Goal: Task Accomplishment & Management: Complete application form

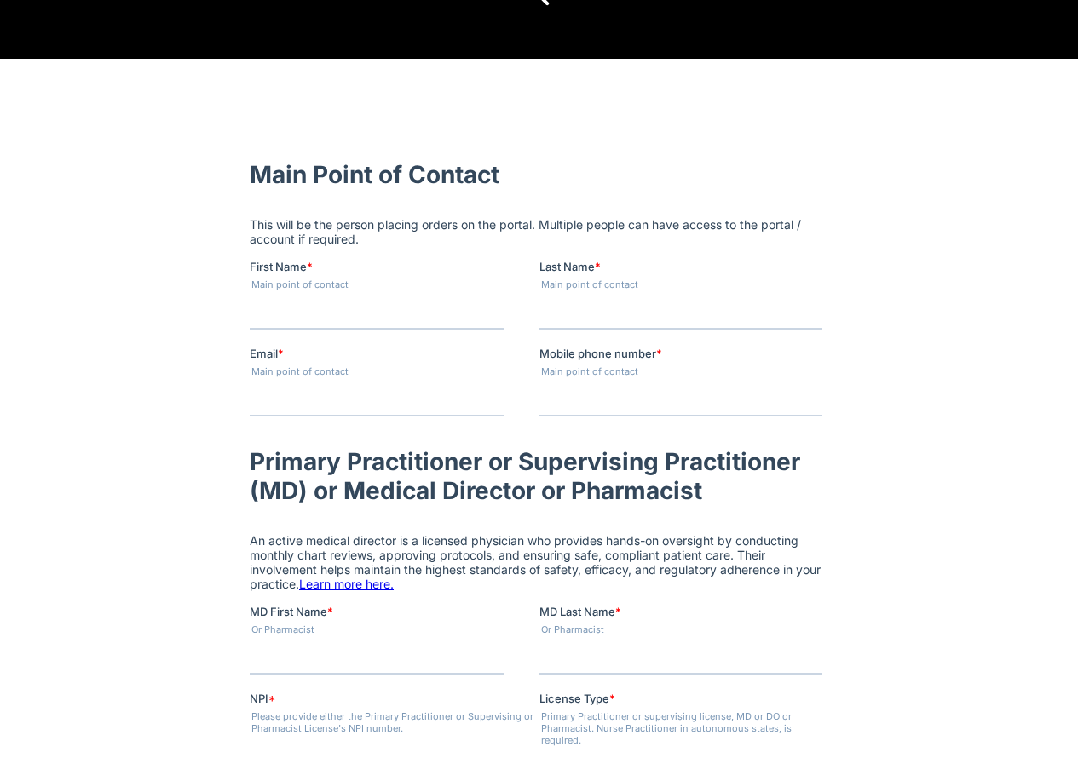
scroll to position [454, 0]
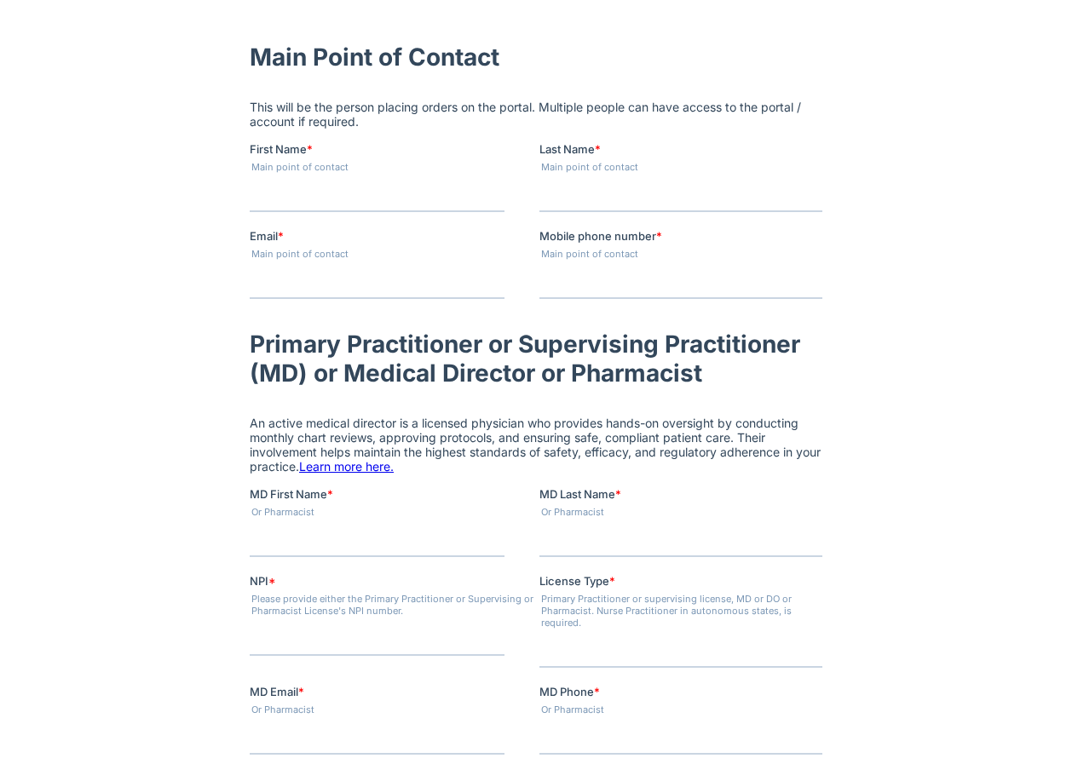
click at [286, 31] on fieldset "Main Point of Contact" at bounding box center [539, 56] width 580 height 61
drag, startPoint x: 268, startPoint y: 63, endPoint x: 1090, endPoint y: 232, distance: 838.7
click at [490, 154] on label "First Name *" at bounding box center [394, 149] width 290 height 17
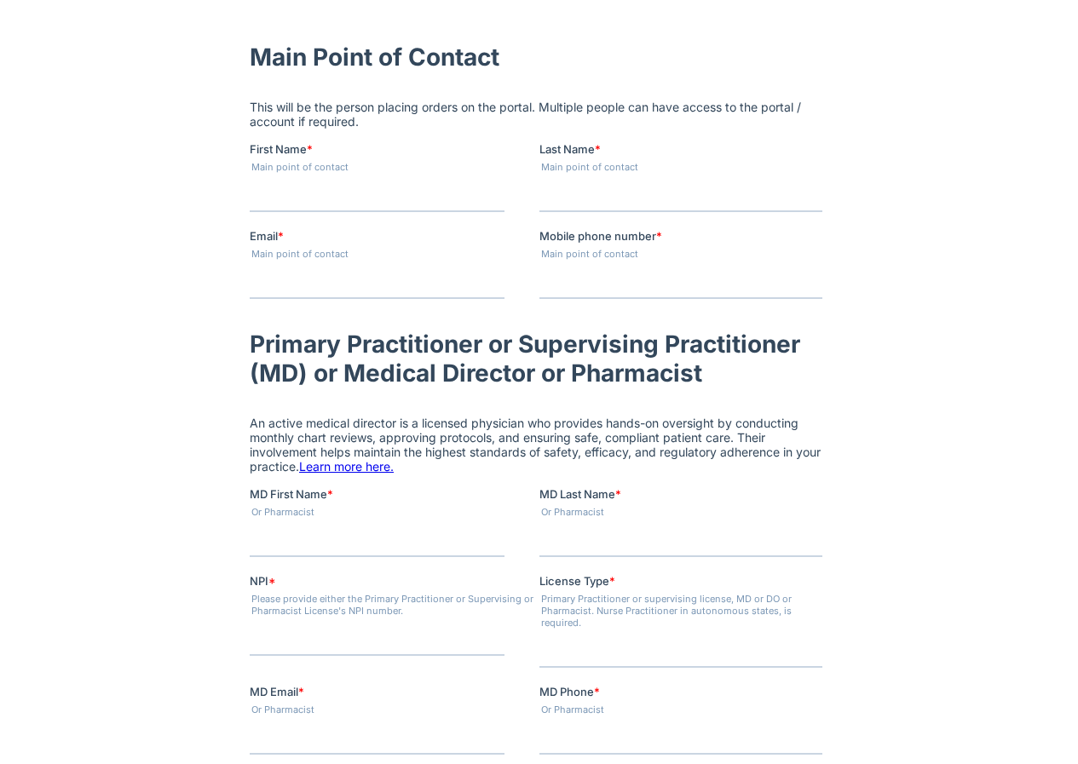
click at [490, 178] on input "First Name *" at bounding box center [376, 195] width 255 height 34
click at [281, 194] on input "First Name *" at bounding box center [376, 195] width 255 height 34
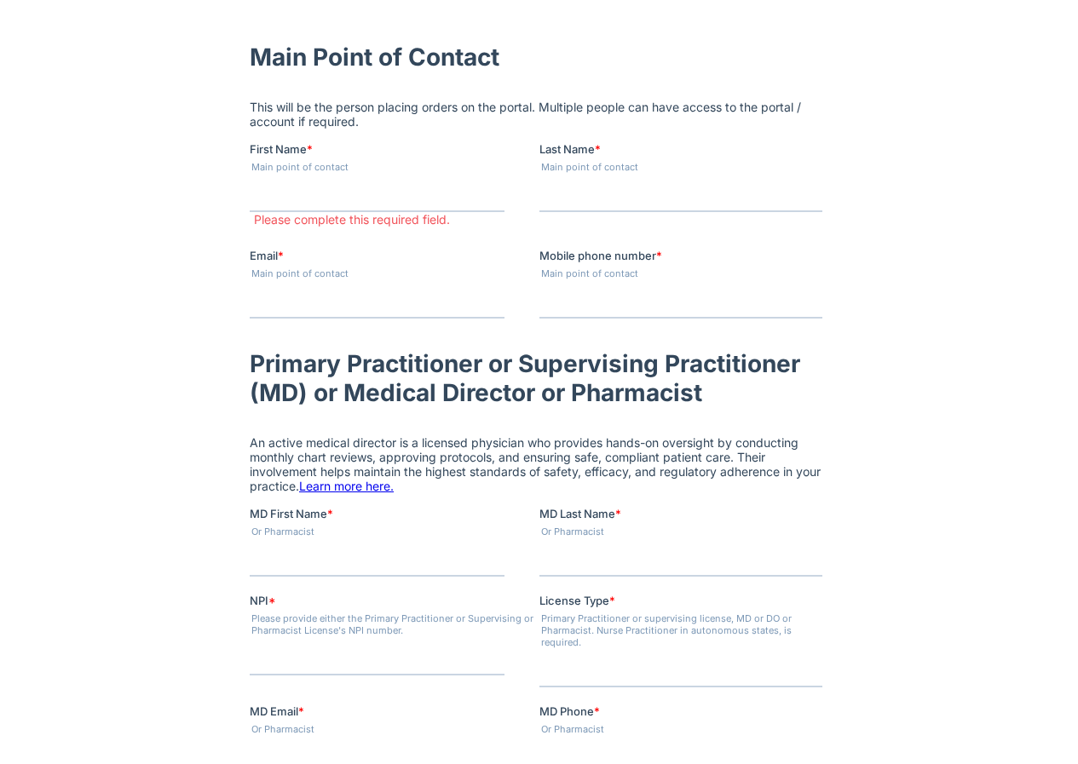
click at [568, 199] on input "Last Name *" at bounding box center [680, 195] width 283 height 34
click at [299, 306] on input "Email *" at bounding box center [376, 302] width 255 height 34
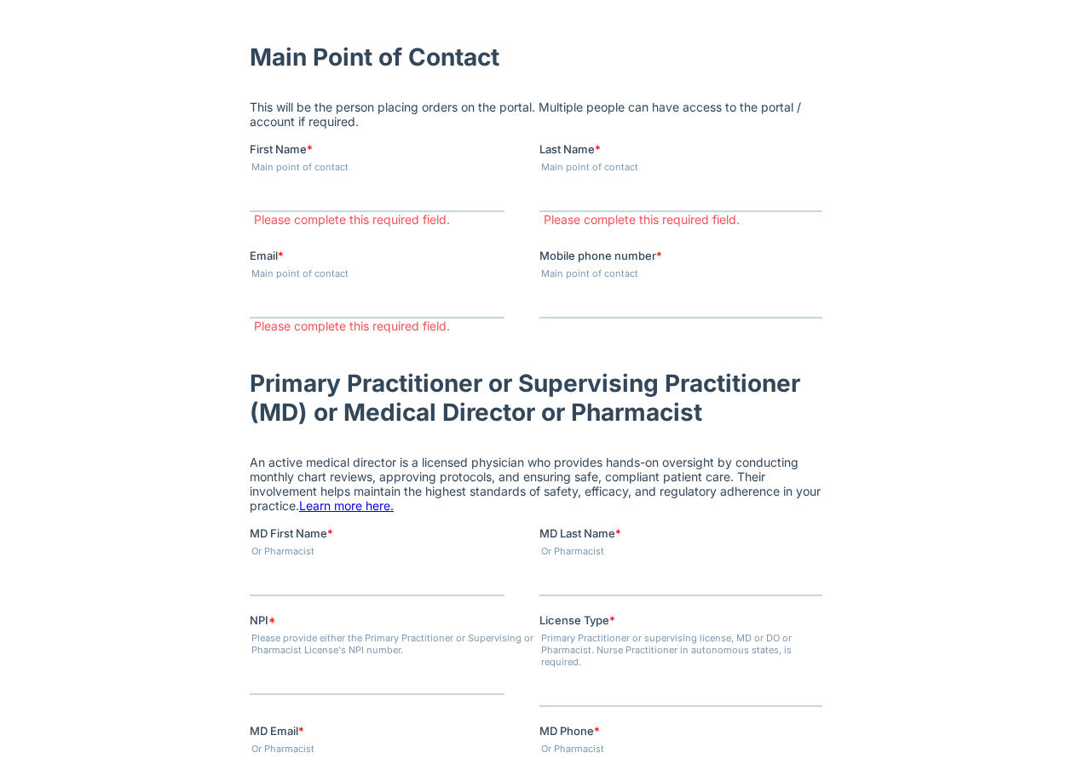
click at [639, 307] on input "Mobile phone number *" at bounding box center [680, 302] width 283 height 34
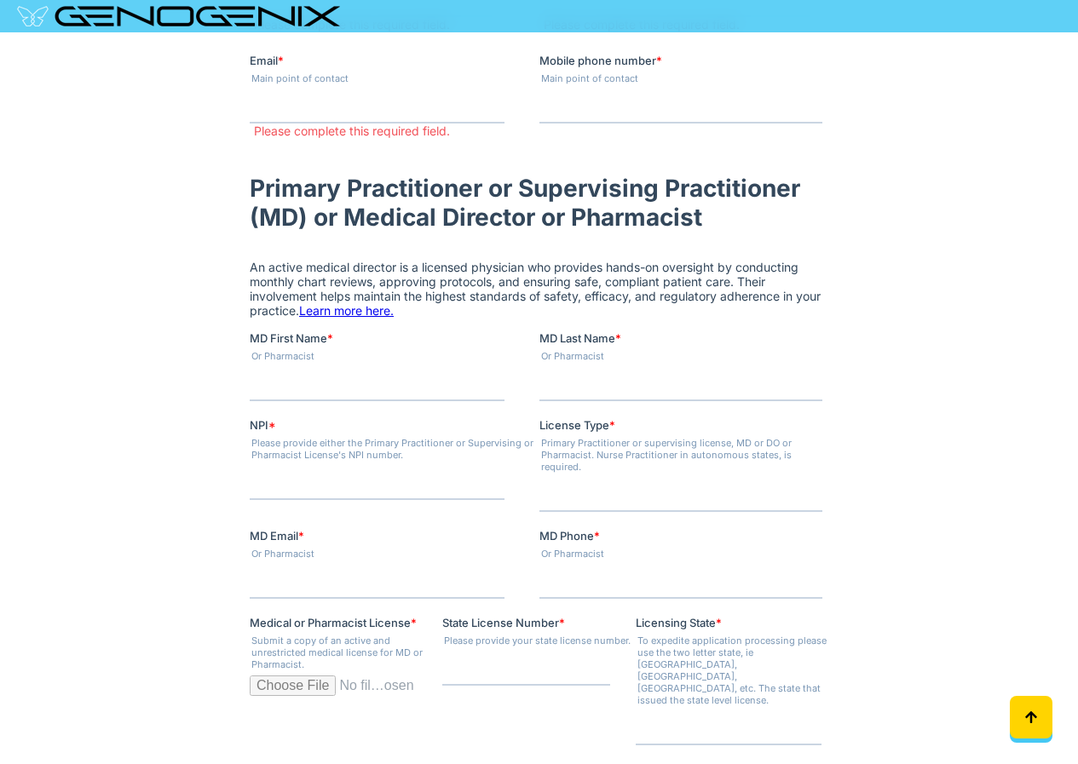
scroll to position [682, 0]
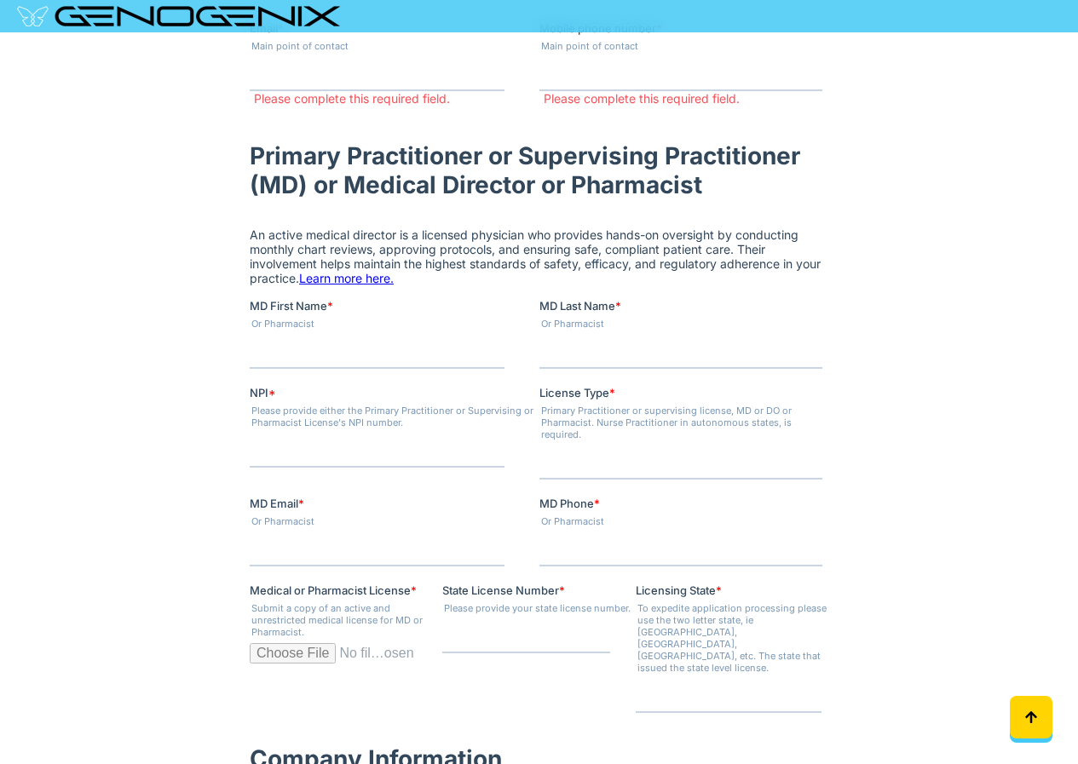
click at [271, 303] on span "MD First Name" at bounding box center [288, 307] width 78 height 14
click at [271, 336] on input "MD First Name *" at bounding box center [376, 353] width 255 height 34
click at [276, 365] on input "MD First Name *" at bounding box center [376, 353] width 255 height 34
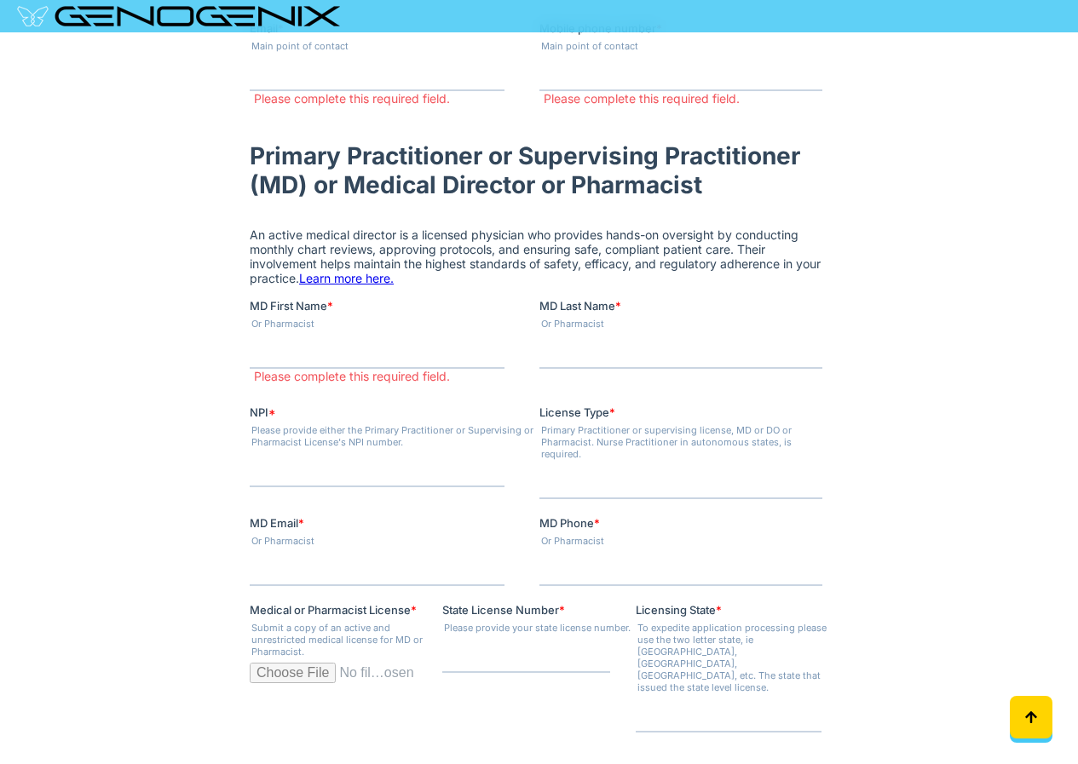
click at [608, 354] on input "MD Last Name *" at bounding box center [680, 353] width 283 height 34
click at [370, 484] on input "NPI *" at bounding box center [376, 471] width 255 height 34
click at [484, 470] on input "**" at bounding box center [376, 471] width 255 height 34
click at [484, 468] on input "**" at bounding box center [376, 471] width 255 height 34
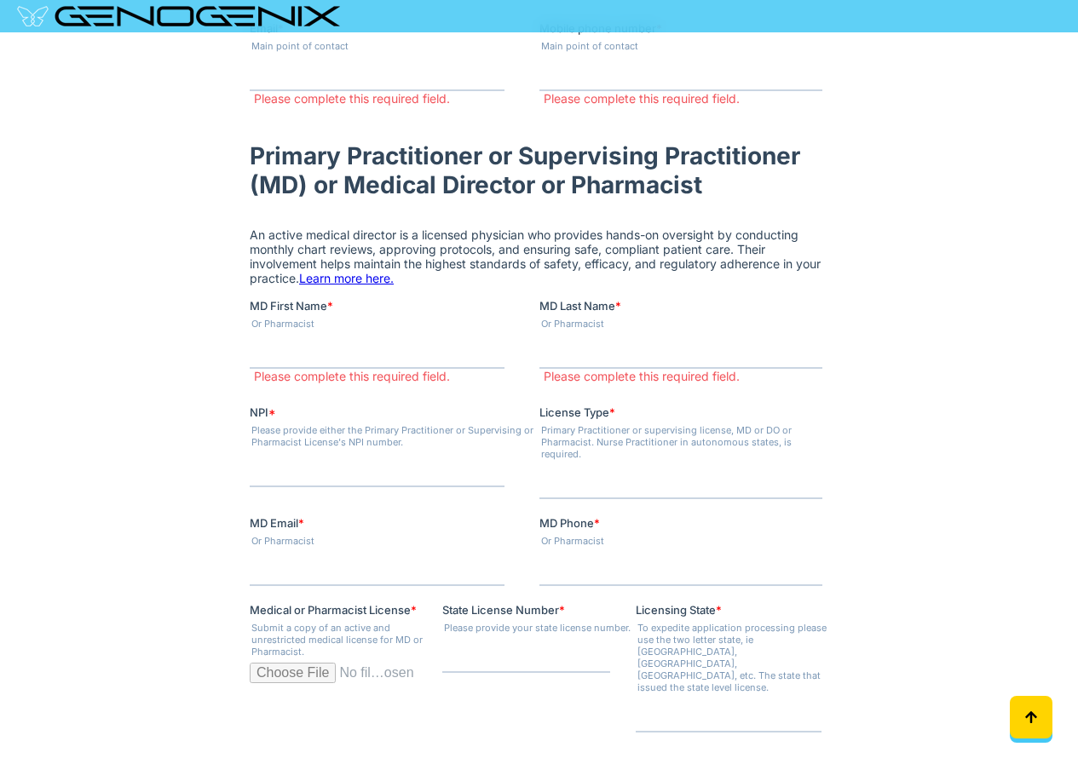
click at [484, 468] on input "*" at bounding box center [376, 471] width 255 height 34
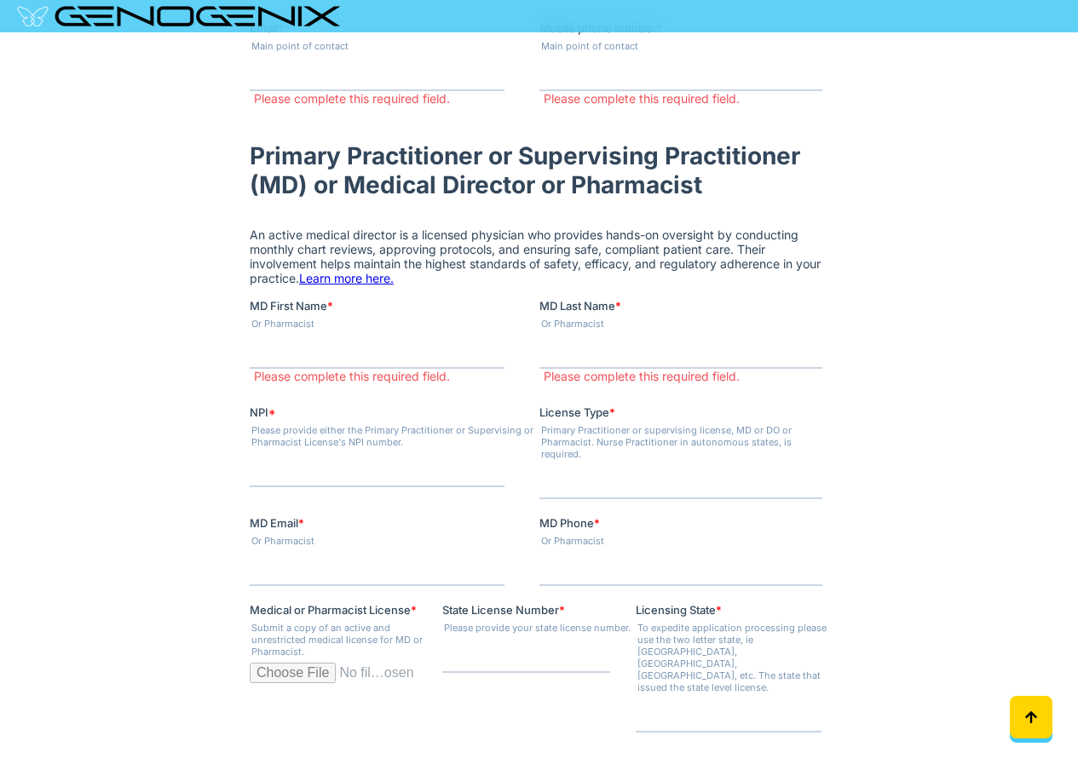
click at [484, 468] on input "*" at bounding box center [376, 471] width 255 height 34
click at [484, 468] on input "**" at bounding box center [376, 471] width 255 height 34
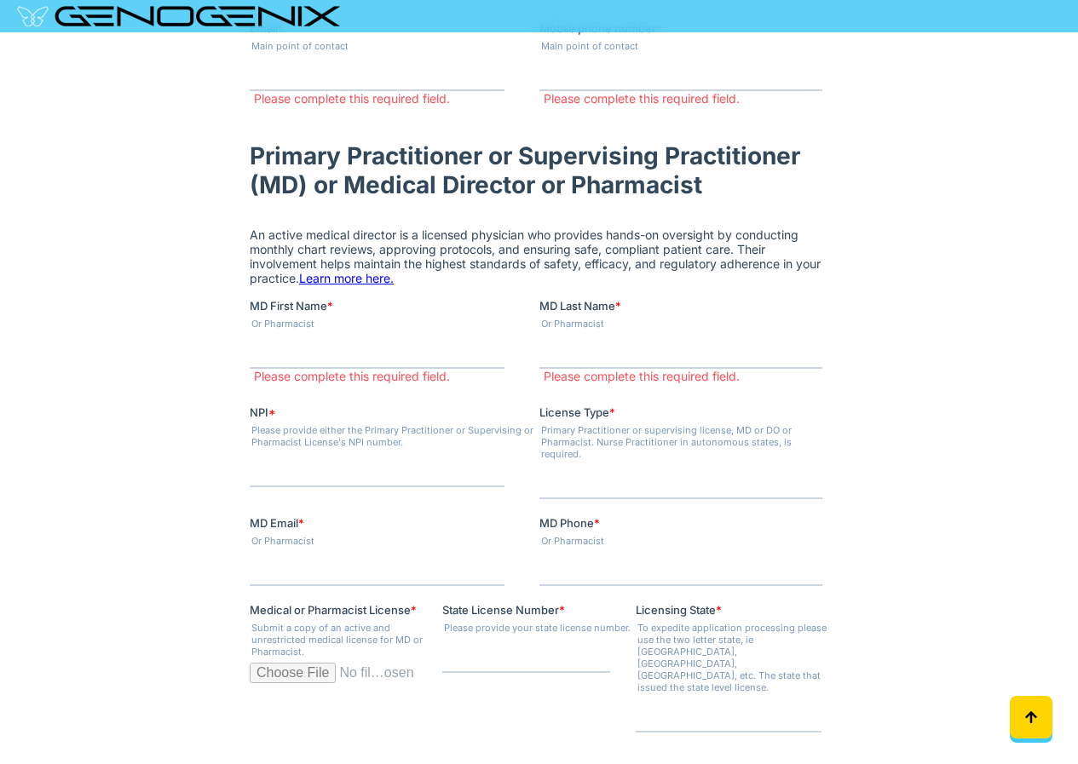
click at [484, 468] on input "**" at bounding box center [376, 471] width 255 height 34
type input "**"
click at [484, 468] on input "**" at bounding box center [376, 471] width 255 height 34
click at [737, 466] on input "License Type *" at bounding box center [680, 483] width 283 height 34
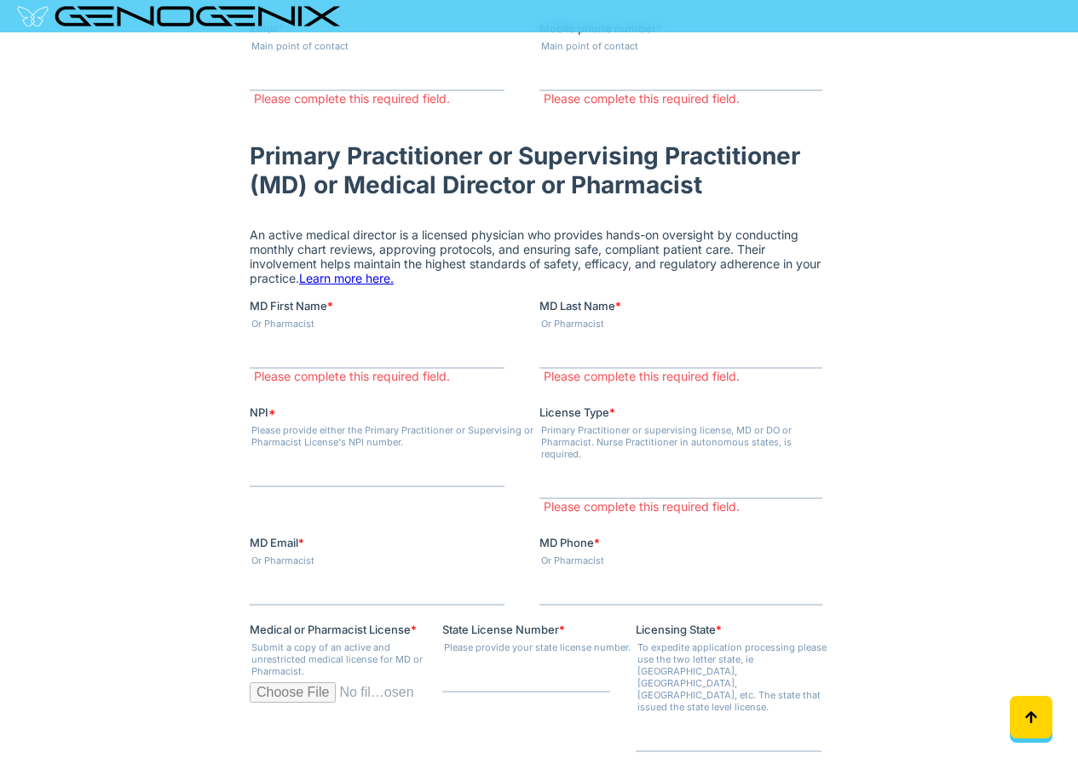
click at [332, 564] on div "MD Email * Or Pharmacist" at bounding box center [394, 571] width 290 height 72
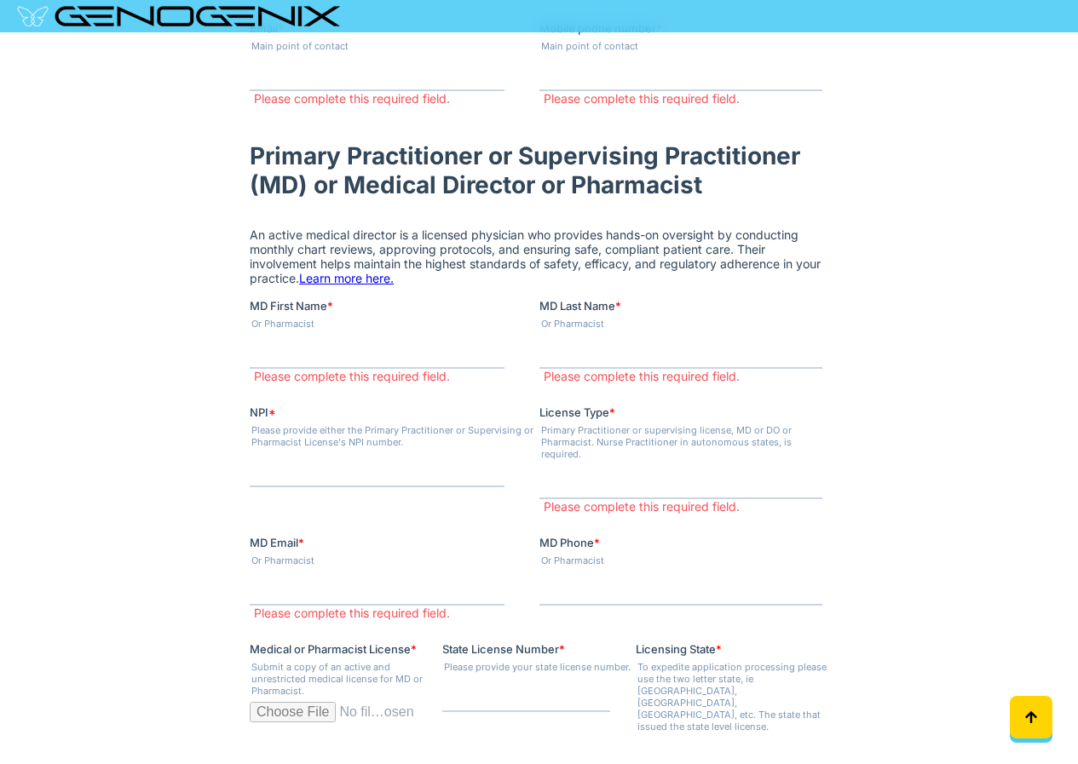
click at [668, 600] on input "MD Phone *" at bounding box center [680, 590] width 283 height 34
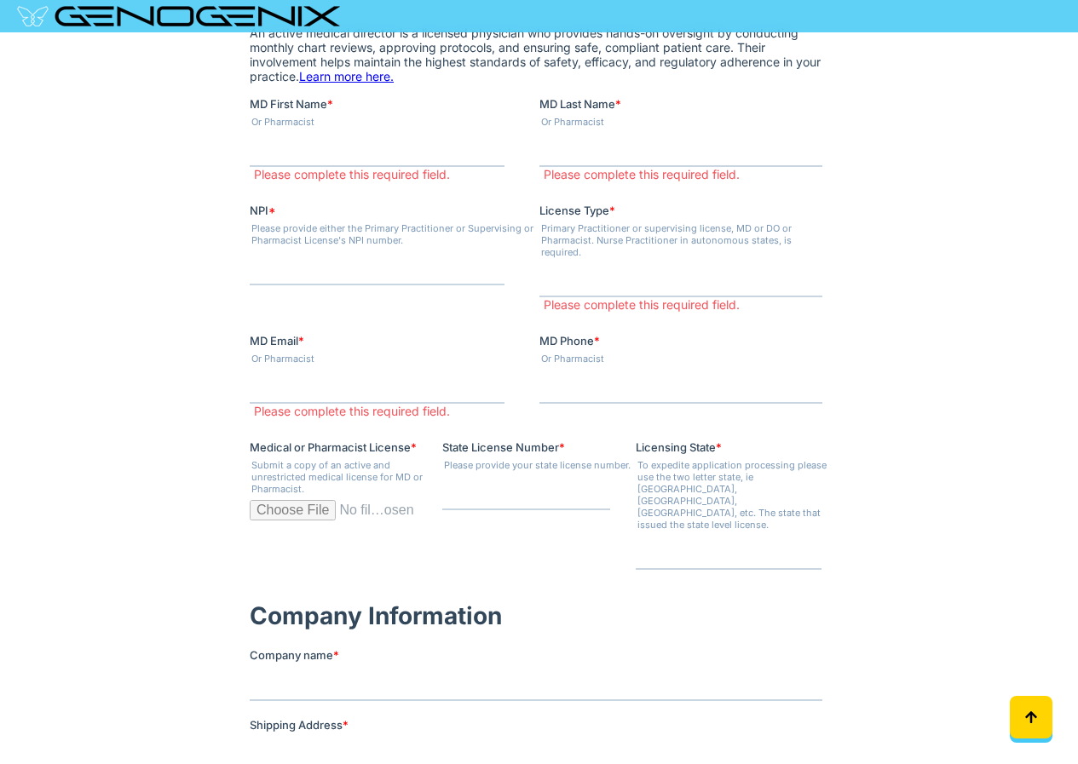
scroll to position [909, 0]
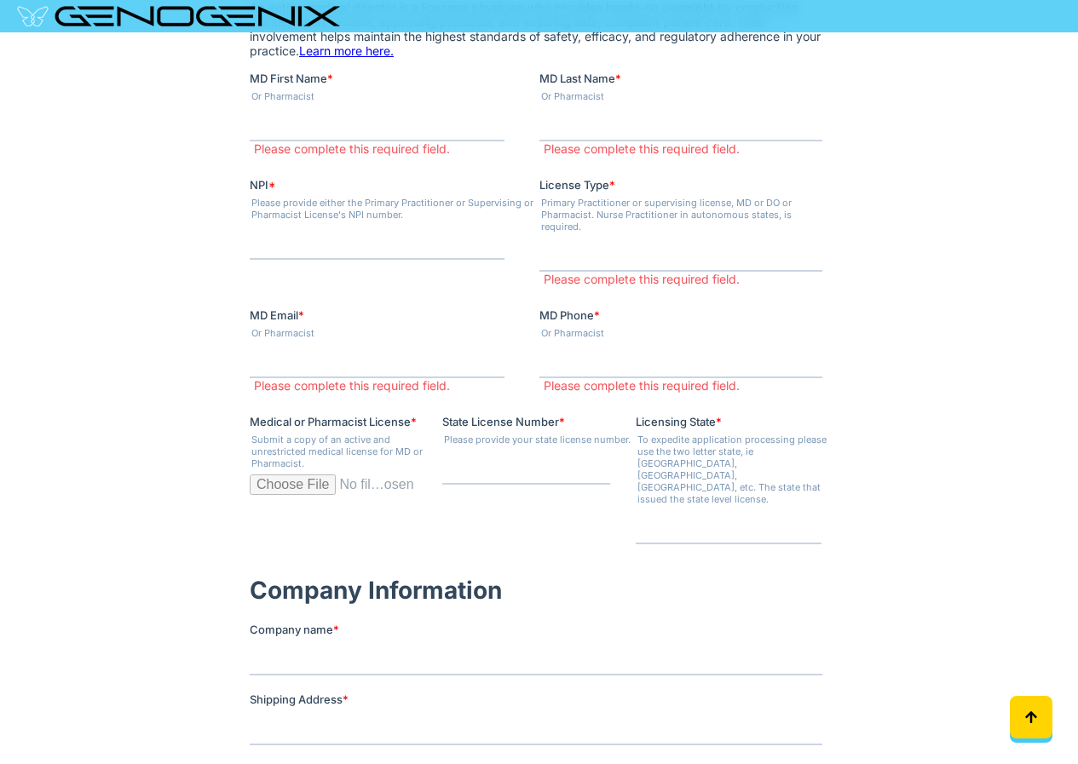
click at [543, 478] on input "State License Number *" at bounding box center [525, 469] width 168 height 34
click at [700, 511] on input "Licensing State *" at bounding box center [728, 528] width 186 height 34
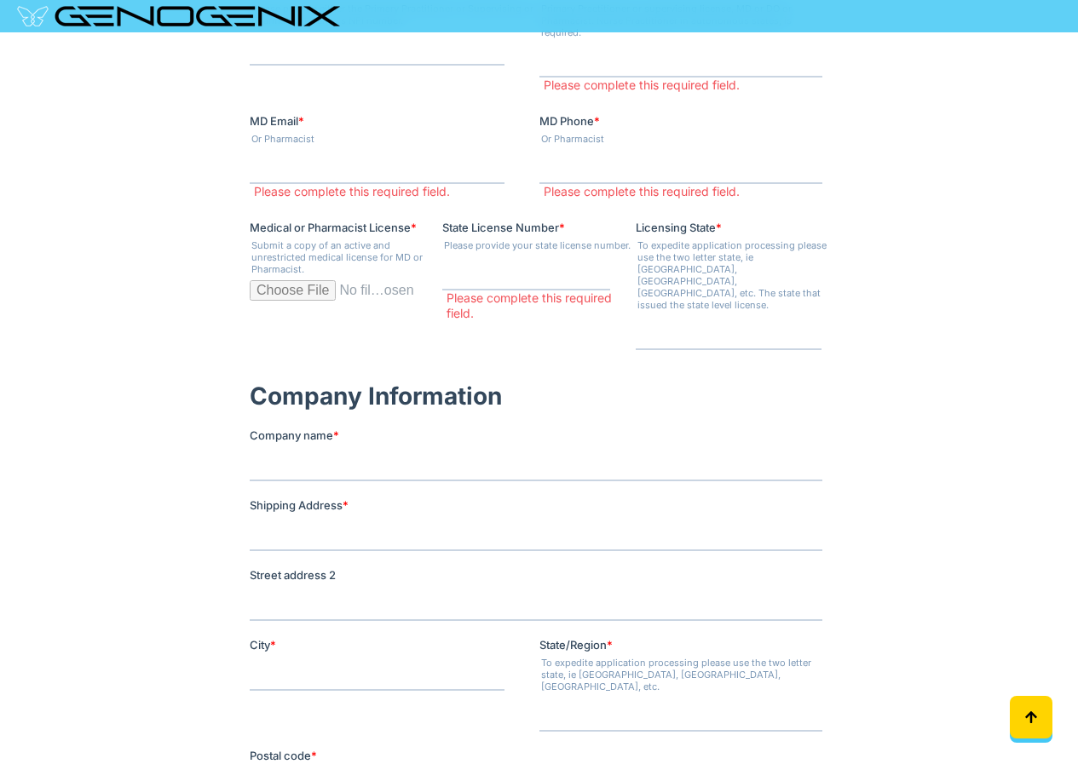
scroll to position [1136, 0]
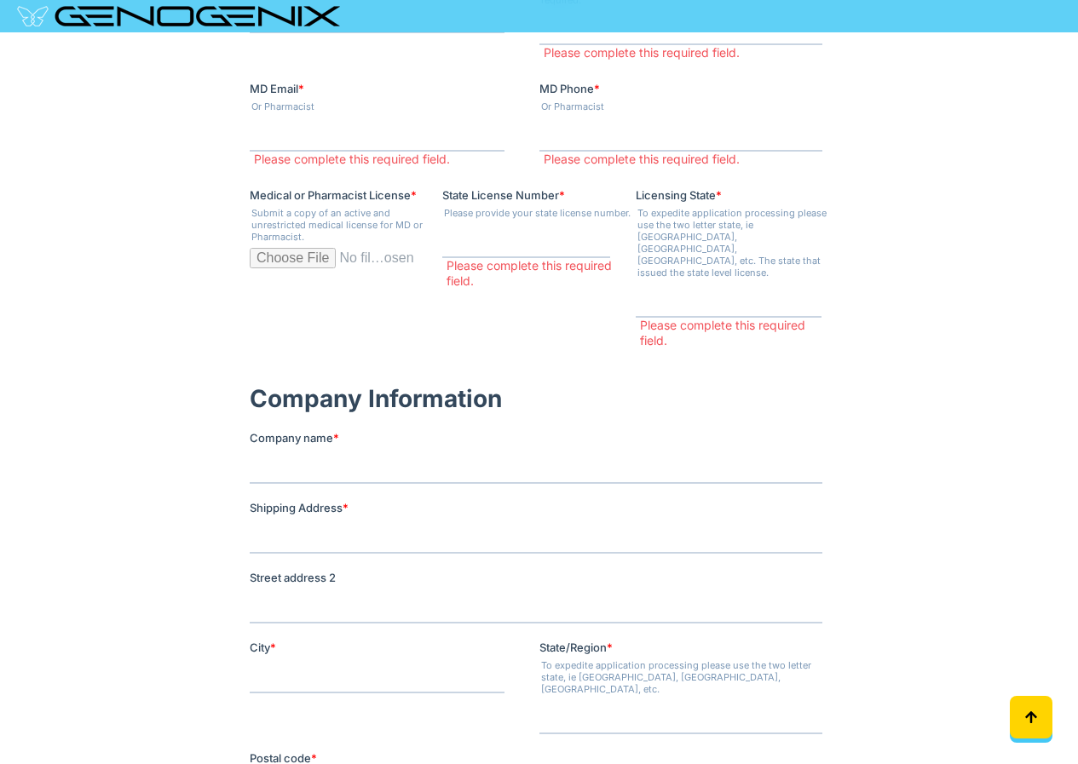
click at [361, 430] on div "Company name *" at bounding box center [539, 457] width 580 height 55
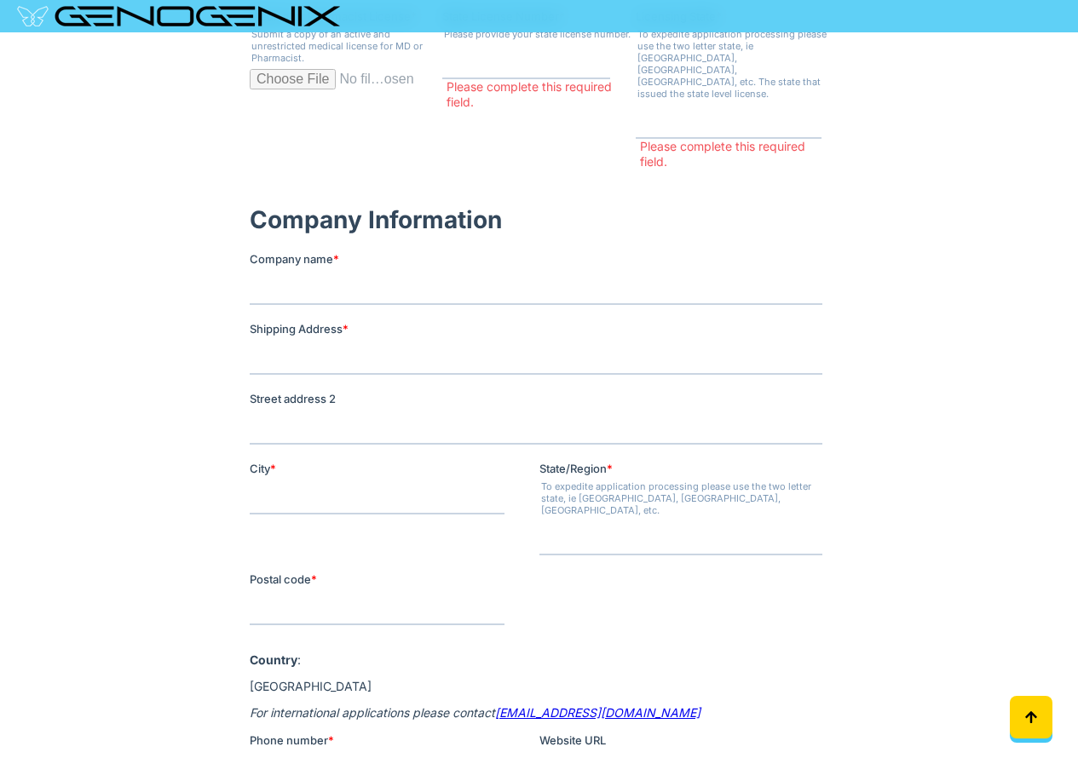
scroll to position [1364, 0]
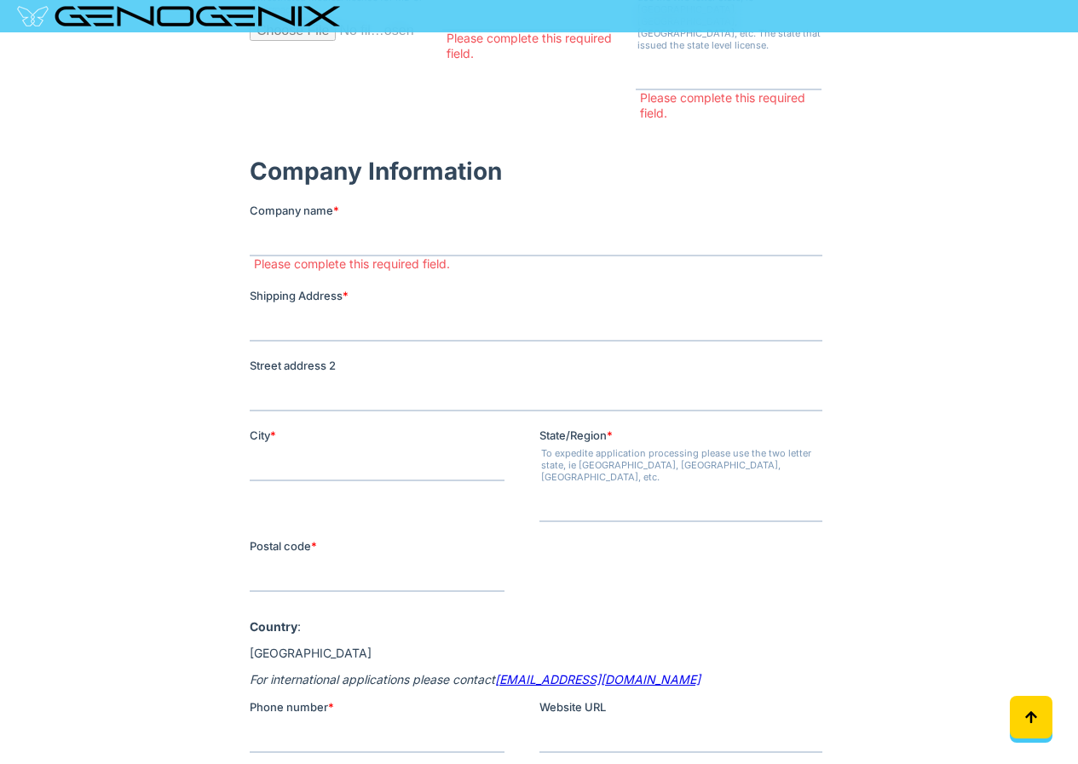
click at [355, 428] on div "City *" at bounding box center [394, 455] width 290 height 55
click at [571, 489] on input "State/Region *" at bounding box center [680, 506] width 283 height 34
click at [278, 493] on fieldset "City * State/Region * To expedite application processing please use the two let…" at bounding box center [539, 483] width 580 height 111
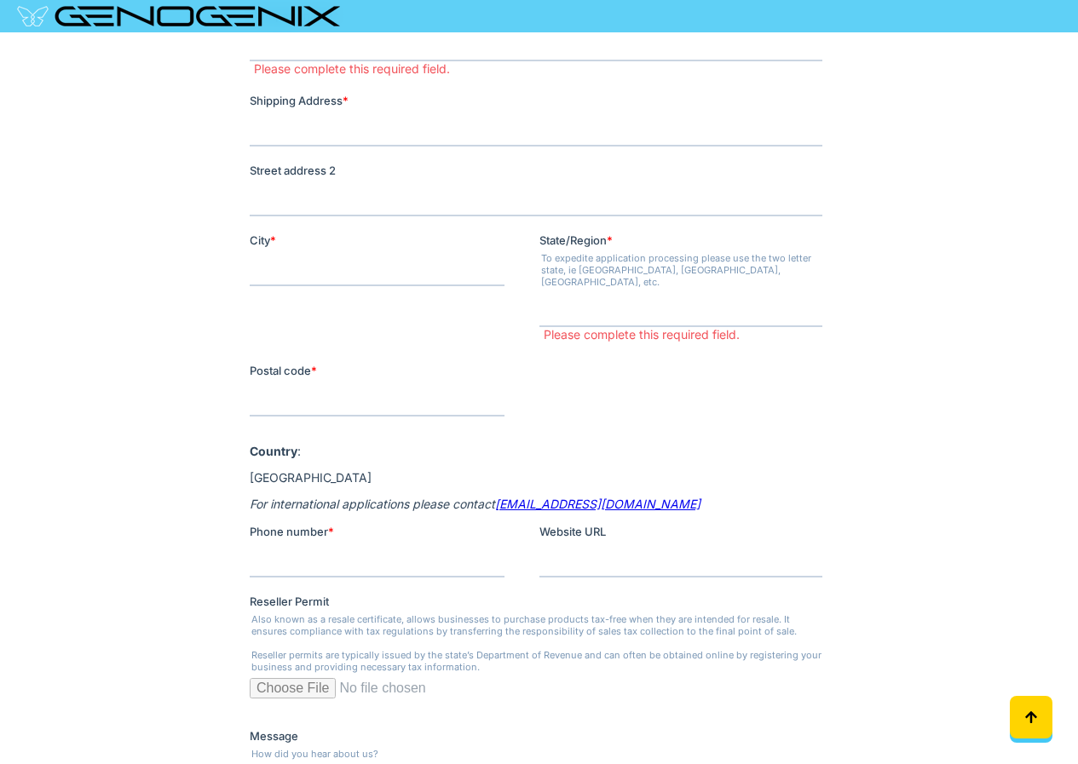
scroll to position [1591, 0]
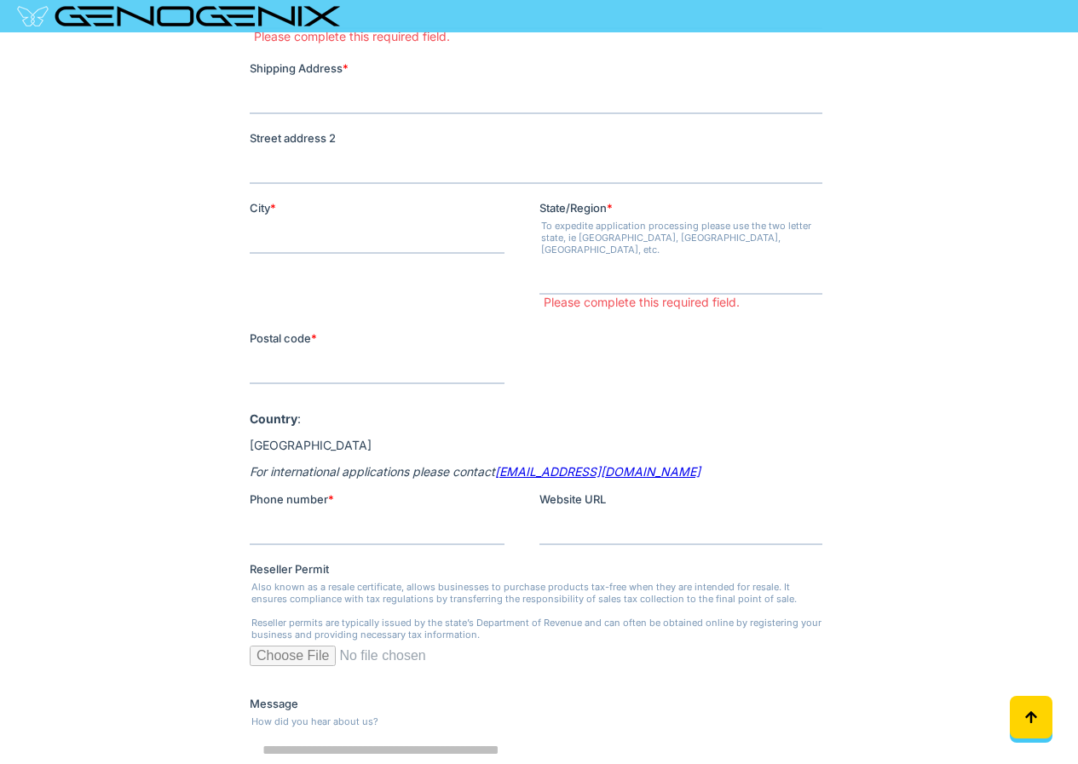
click at [366, 512] on input "Phone number *" at bounding box center [376, 529] width 255 height 34
click at [626, 516] on fieldset "Phone number * Website URL" at bounding box center [539, 527] width 580 height 70
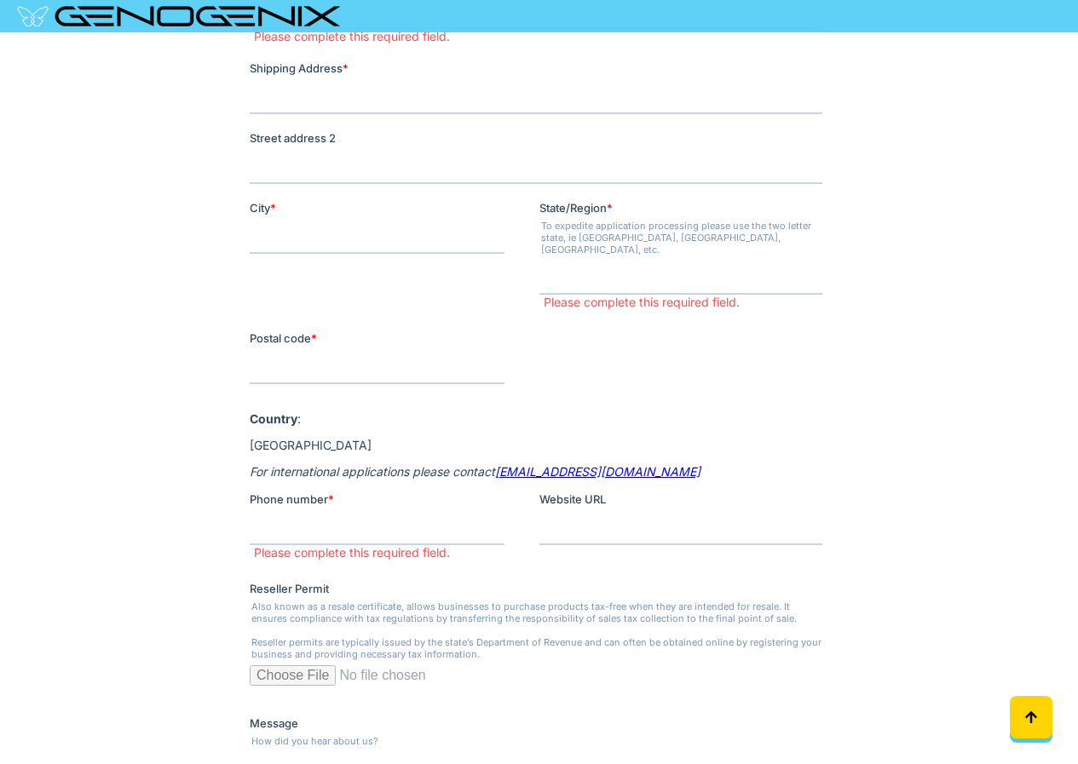
click at [286, 666] on input "Reseller Permit" at bounding box center [535, 683] width 573 height 34
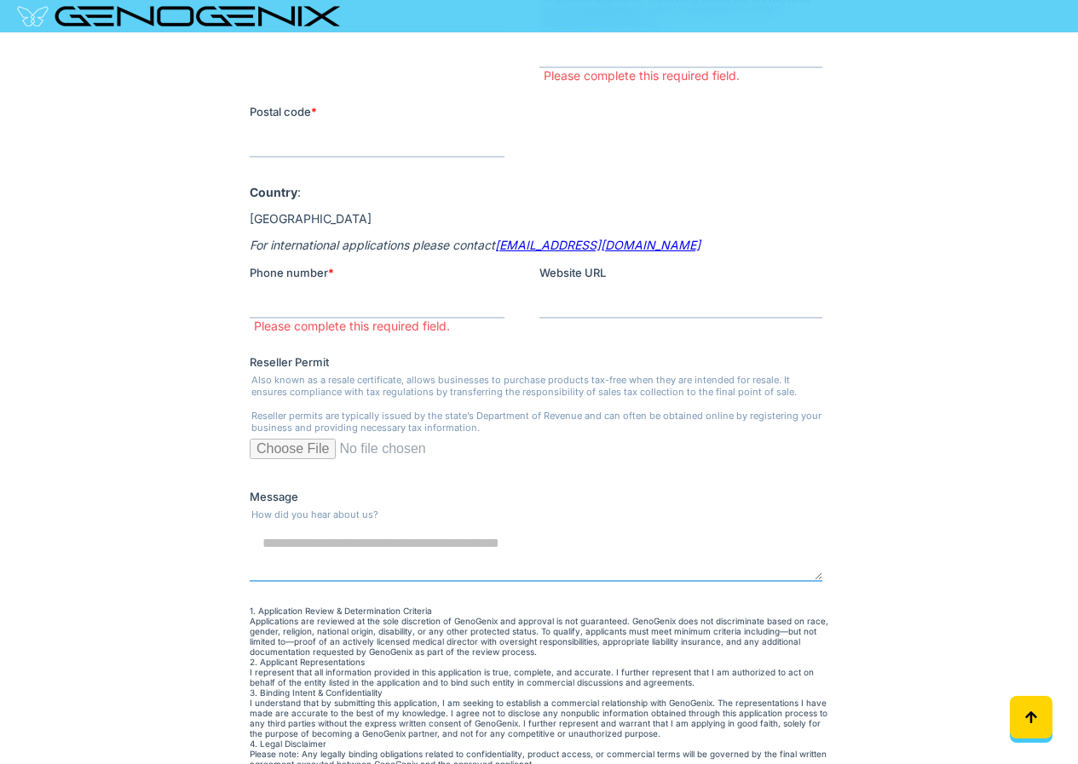
click at [301, 535] on textarea "Message" at bounding box center [535, 555] width 573 height 56
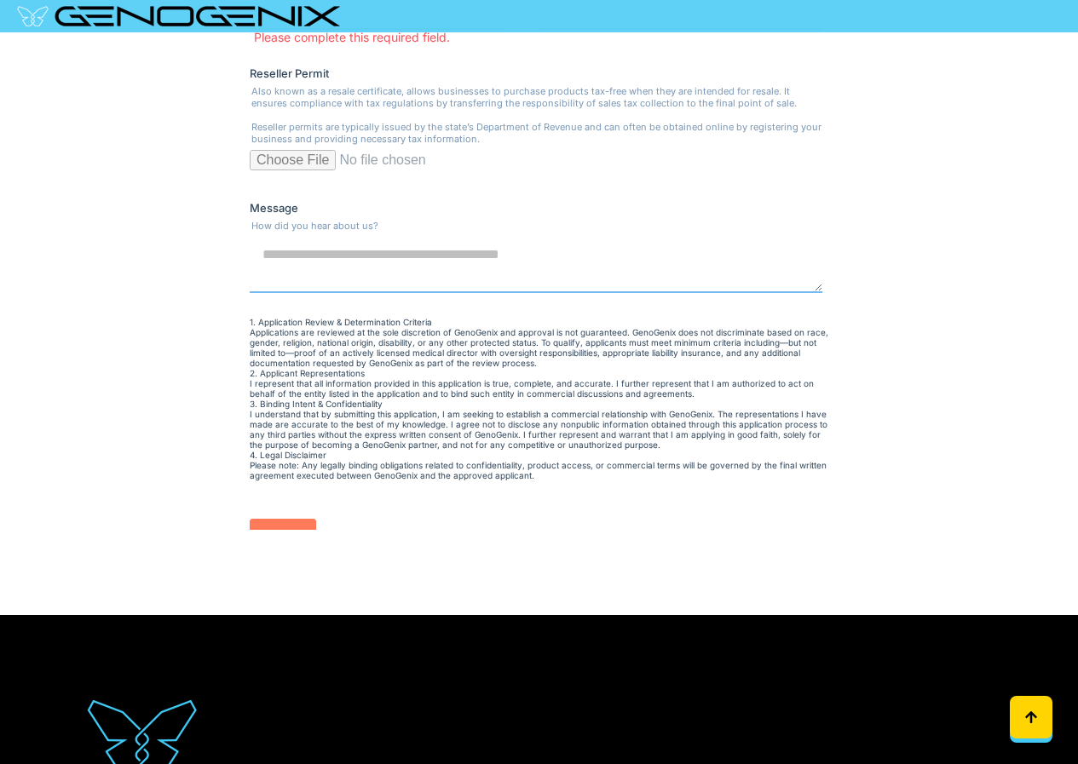
scroll to position [2273, 0]
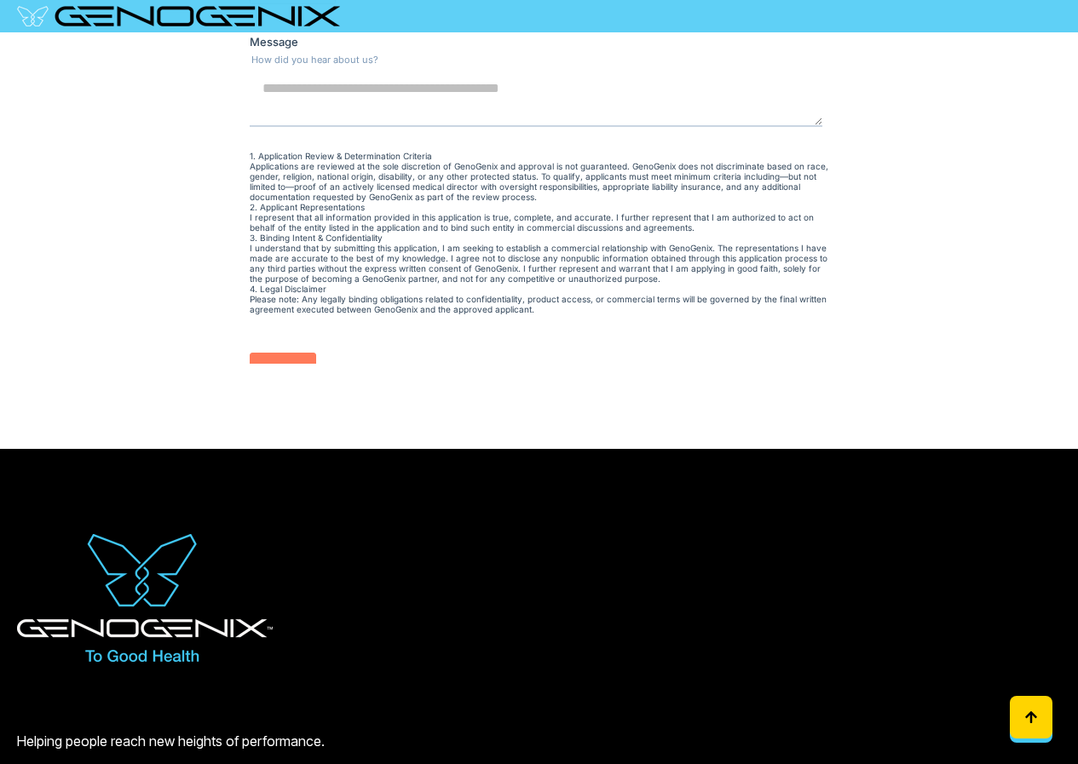
click at [289, 354] on input "******" at bounding box center [282, 370] width 66 height 32
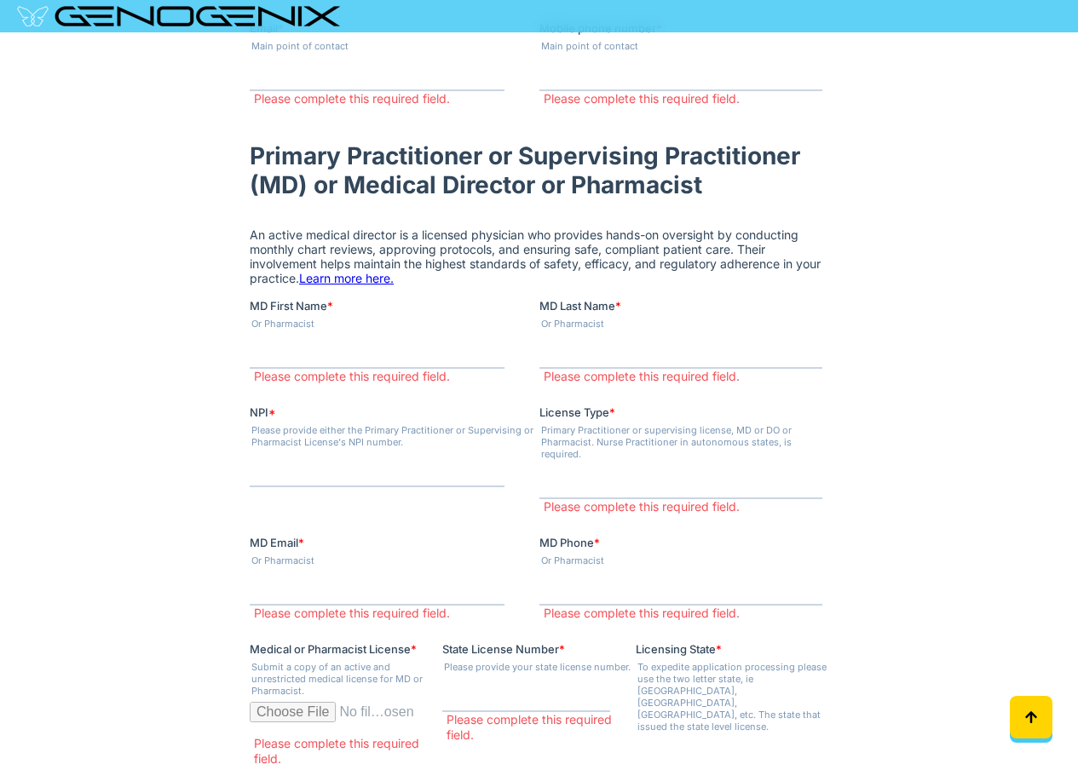
scroll to position [0, 0]
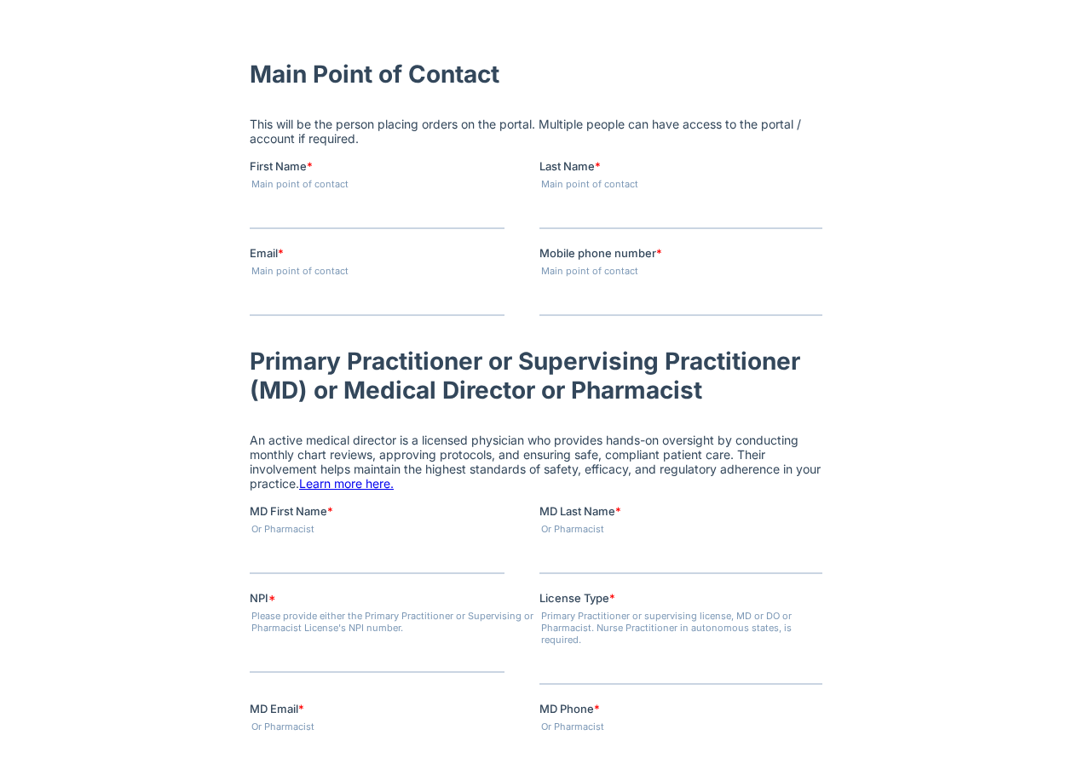
scroll to position [454, 0]
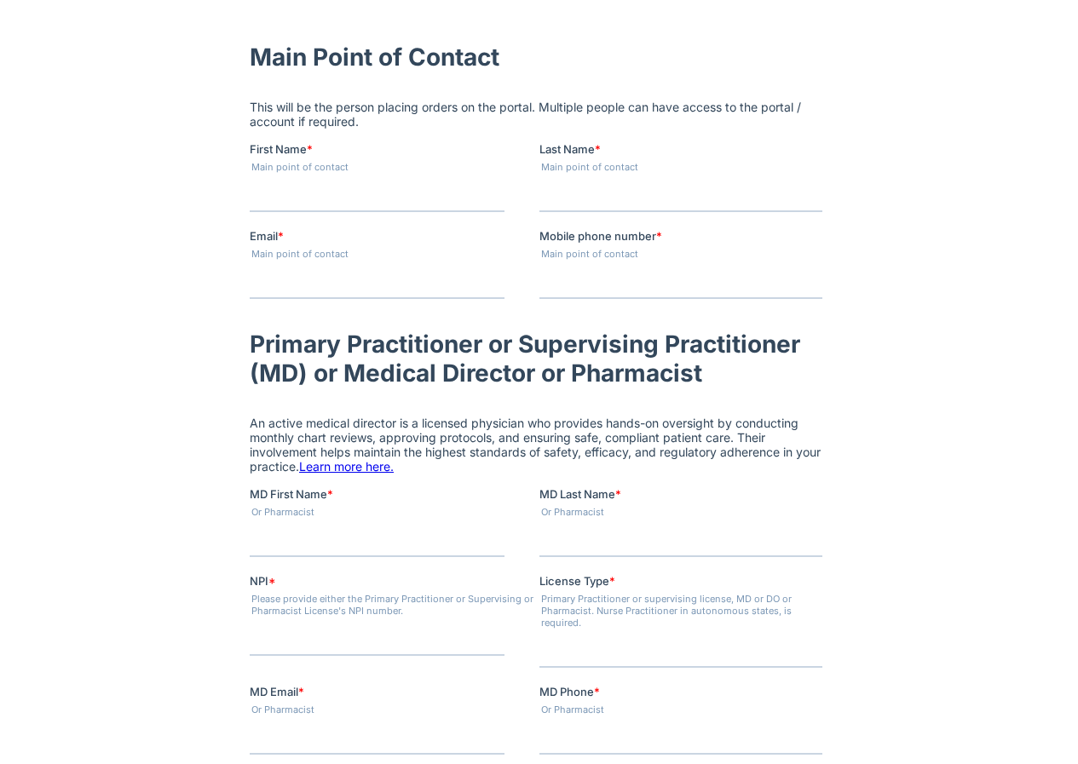
drag, startPoint x: 295, startPoint y: 101, endPoint x: 291, endPoint y: 181, distance: 80.2
click at [293, 111] on p "This will be the person placing orders on the portal. Multiple people can have …" at bounding box center [539, 114] width 580 height 29
click at [291, 181] on input "First Name *" at bounding box center [376, 195] width 255 height 34
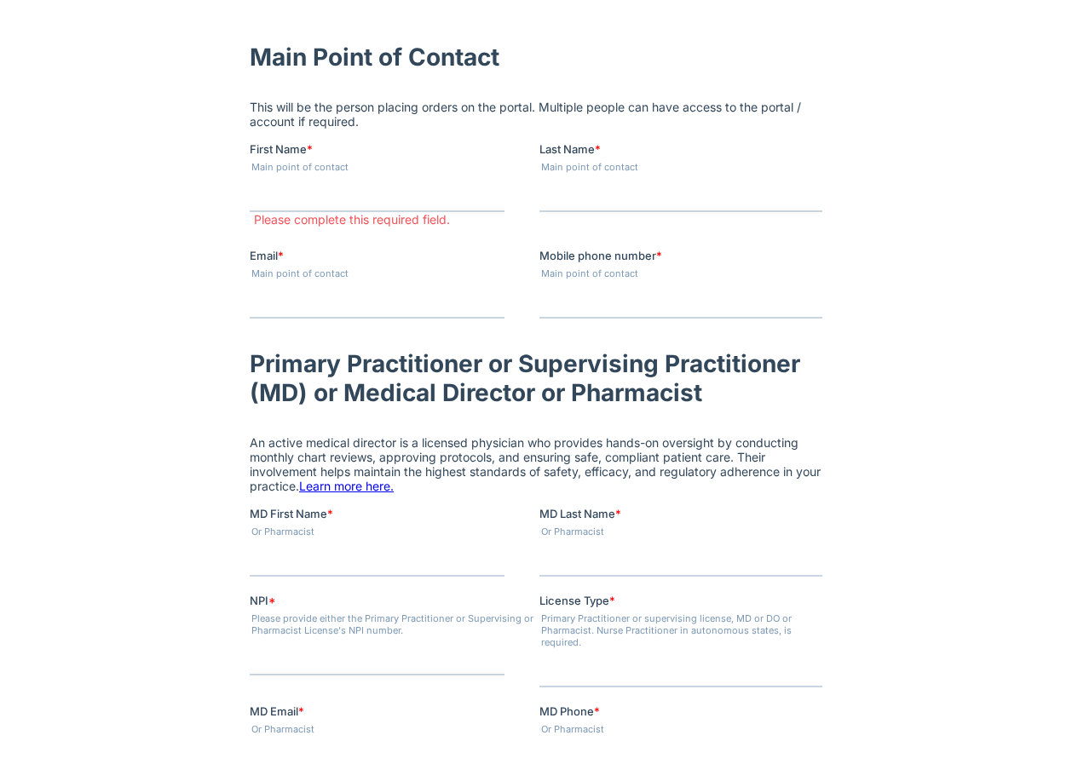
drag, startPoint x: 643, startPoint y: 215, endPoint x: 630, endPoint y: 198, distance: 21.8
click at [643, 214] on fieldset "First Name * Main point of contact Please complete this required field. Last Na…" at bounding box center [539, 194] width 580 height 107
click at [630, 198] on input "Last Name *" at bounding box center [680, 195] width 283 height 34
drag, startPoint x: 608, startPoint y: 280, endPoint x: 597, endPoint y: 300, distance: 22.5
click at [606, 281] on div "Mobile phone number * Main point of contact" at bounding box center [684, 283] width 290 height 72
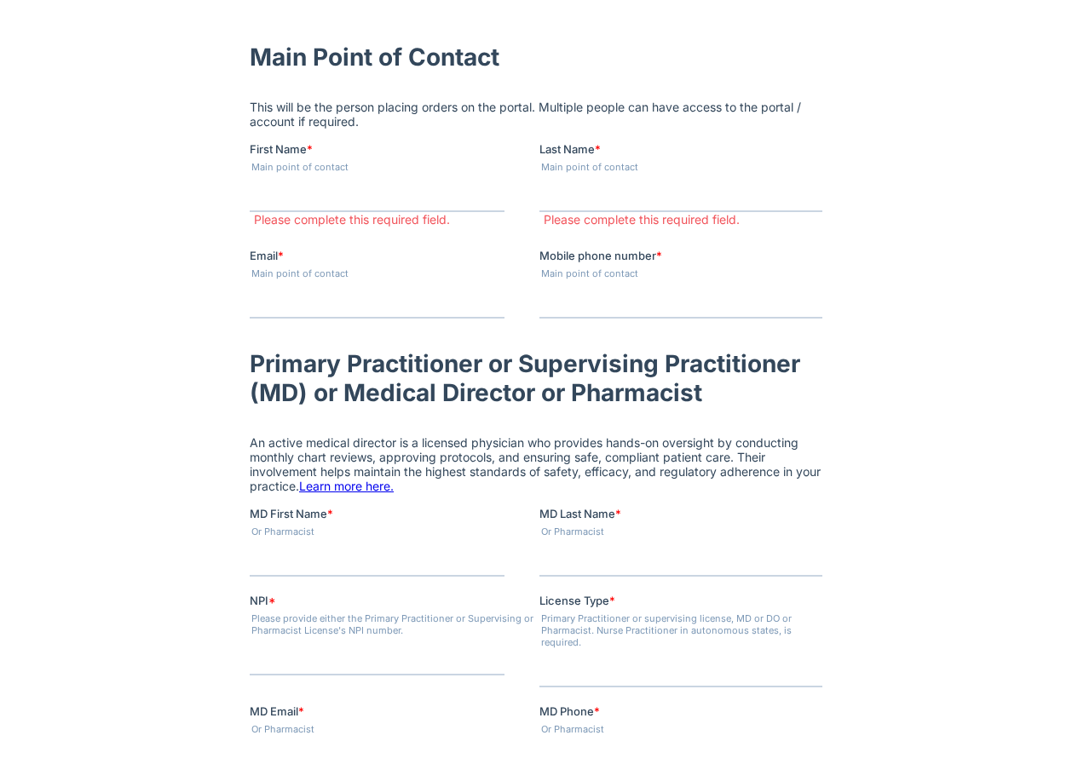
click at [597, 300] on input "Mobile phone number *" at bounding box center [680, 302] width 283 height 34
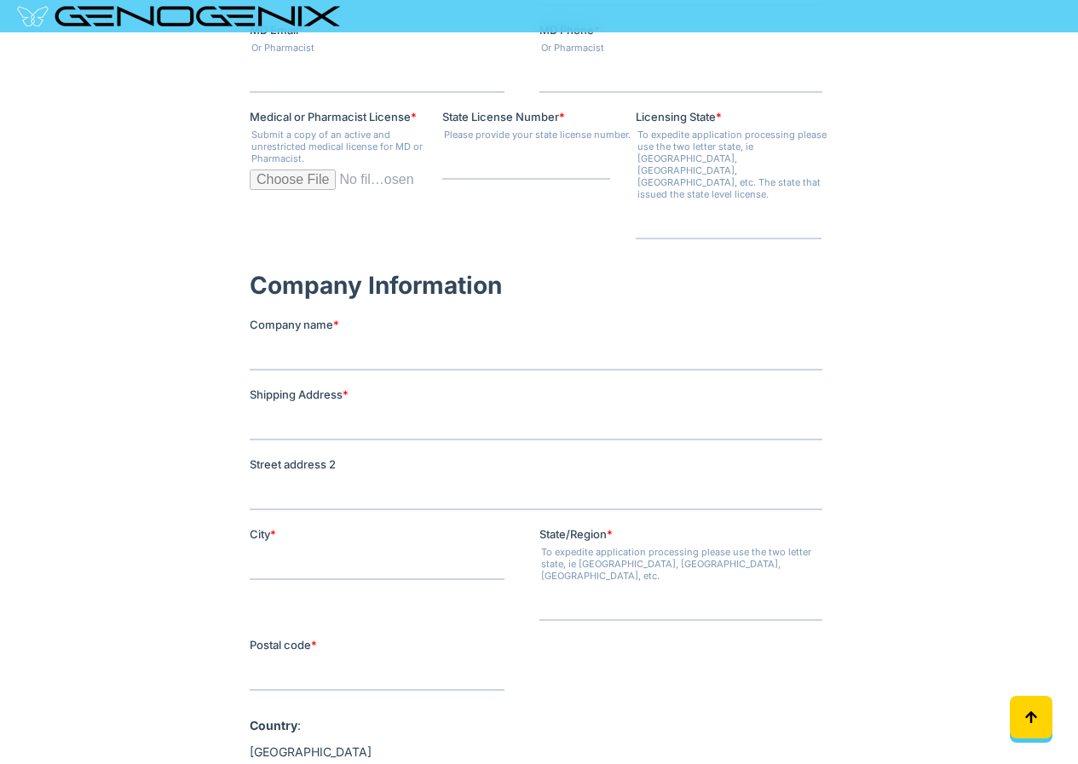
scroll to position [228, 0]
